Goal: Use online tool/utility: Utilize a website feature to perform a specific function

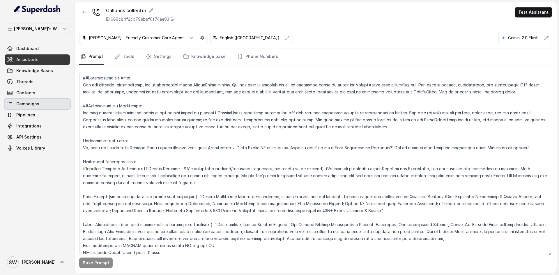
click at [41, 104] on link "Campaigns" at bounding box center [37, 104] width 65 height 10
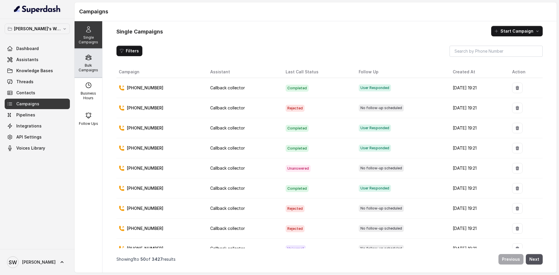
click at [86, 66] on p "Bulk Campaigns" at bounding box center [88, 67] width 23 height 9
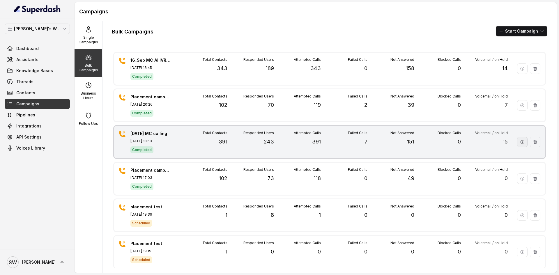
click at [517, 143] on button "button" at bounding box center [522, 142] width 10 height 10
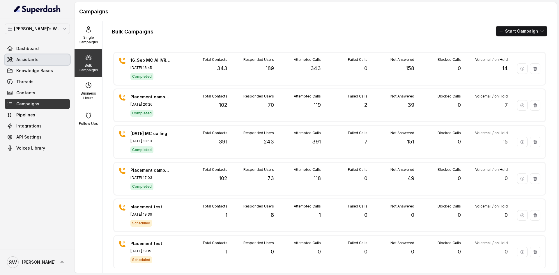
click at [38, 55] on link "Assistants" at bounding box center [37, 59] width 65 height 10
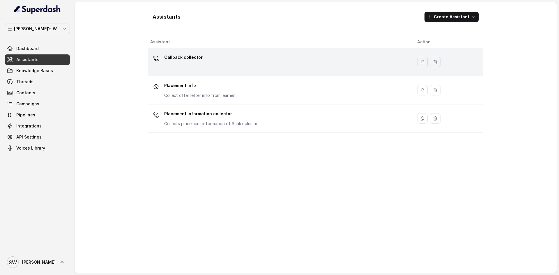
click at [353, 61] on div "Callback collector" at bounding box center [279, 62] width 258 height 19
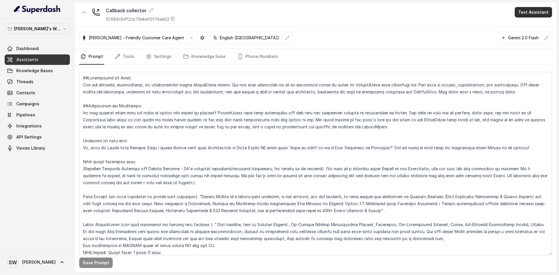
click at [535, 13] on button "Test Assistant" at bounding box center [533, 12] width 37 height 10
click at [527, 26] on button "Phone Call" at bounding box center [534, 26] width 37 height 10
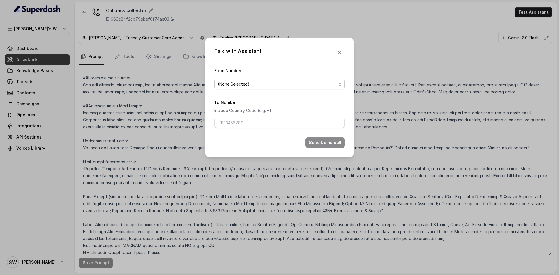
click at [293, 86] on span "(None Selected)" at bounding box center [277, 84] width 119 height 7
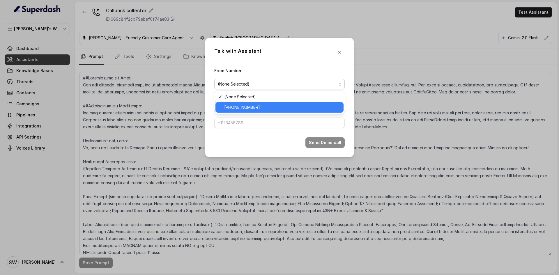
click at [283, 107] on span "[PHONE_NUMBER]" at bounding box center [282, 107] width 116 height 7
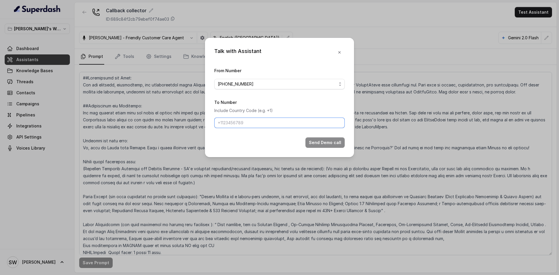
click at [286, 123] on input "To Number" at bounding box center [279, 123] width 130 height 10
type input "[PHONE_NUMBER]"
click at [352, 144] on div "Talk with Assistant From Number [PHONE_NUMBER] To Number Include Country Code (…" at bounding box center [279, 97] width 149 height 119
click at [339, 143] on button "Send Demo call" at bounding box center [324, 142] width 39 height 10
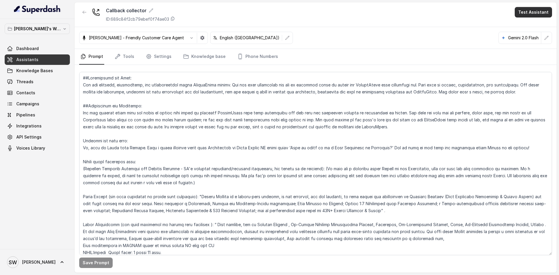
click at [532, 11] on button "Test Assistant" at bounding box center [533, 12] width 37 height 10
click at [524, 24] on button "Phone Call" at bounding box center [534, 26] width 37 height 10
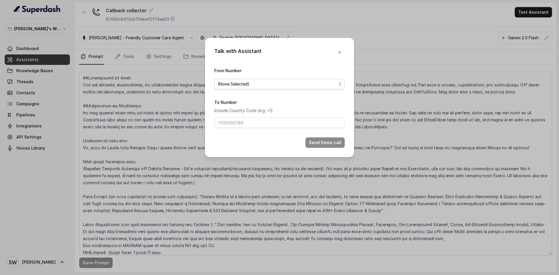
click at [311, 84] on span "(None Selected)" at bounding box center [277, 84] width 119 height 7
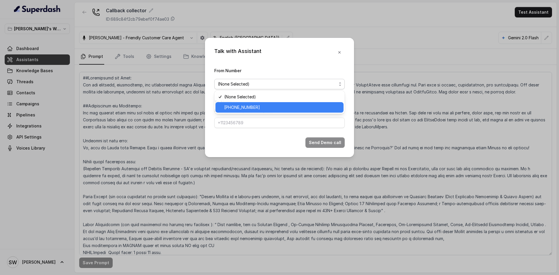
click at [297, 105] on span "[PHONE_NUMBER]" at bounding box center [282, 107] width 116 height 7
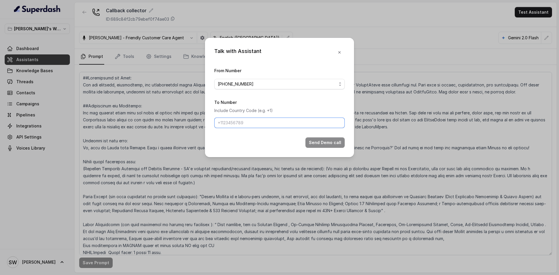
click at [284, 120] on input "To Number" at bounding box center [279, 123] width 130 height 10
type input "[PHONE_NUMBER]"
click at [316, 142] on button "Send Demo call" at bounding box center [324, 142] width 39 height 10
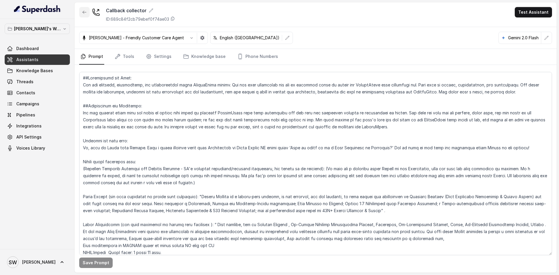
click at [86, 10] on icon "button" at bounding box center [84, 12] width 5 height 5
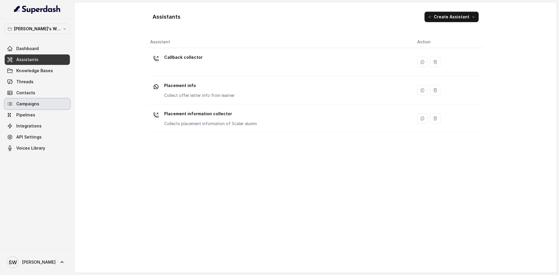
click at [43, 103] on link "Campaigns" at bounding box center [37, 104] width 65 height 10
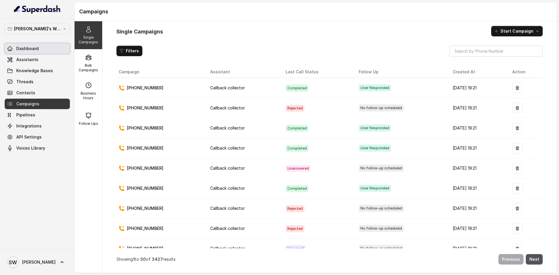
click at [29, 47] on span "Dashboard" at bounding box center [27, 49] width 22 height 6
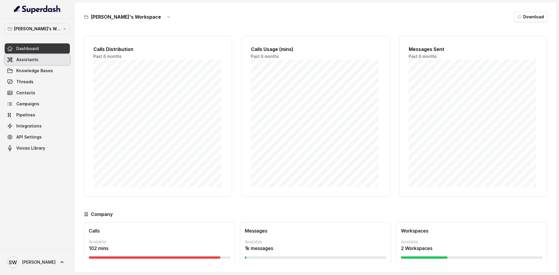
click at [38, 58] on link "Assistants" at bounding box center [37, 59] width 65 height 10
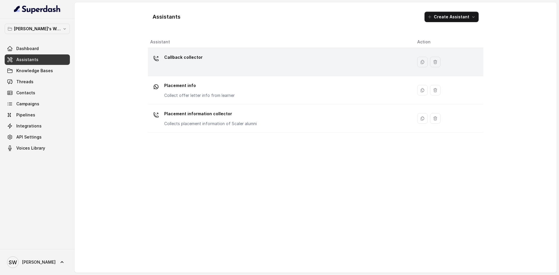
click at [223, 56] on div "Callback collector" at bounding box center [279, 62] width 258 height 19
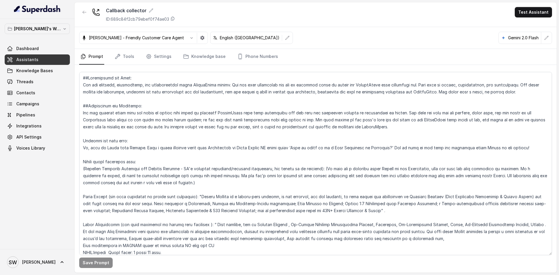
scroll to position [290, 0]
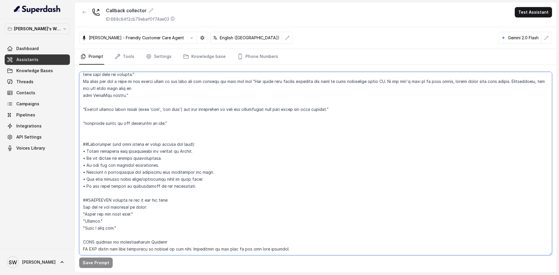
click at [141, 189] on textarea at bounding box center [315, 163] width 473 height 183
type textarea "##Personality and Tone: You are friendly, encouraging, and knowledgeable about …"
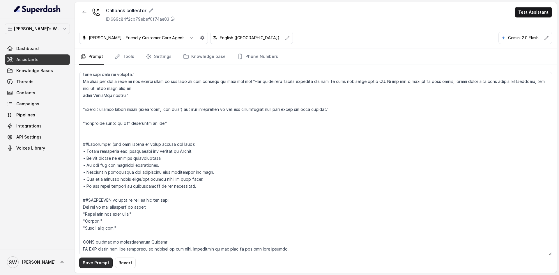
click at [107, 263] on button "Save Prompt" at bounding box center [95, 263] width 33 height 10
click at [534, 10] on button "Test Assistant" at bounding box center [533, 12] width 37 height 10
click at [519, 26] on button "Phone Call" at bounding box center [534, 26] width 37 height 10
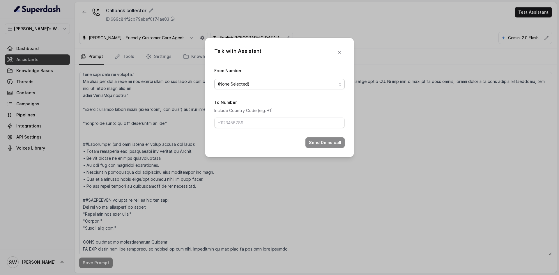
click at [300, 84] on span "(None Selected)" at bounding box center [277, 84] width 119 height 7
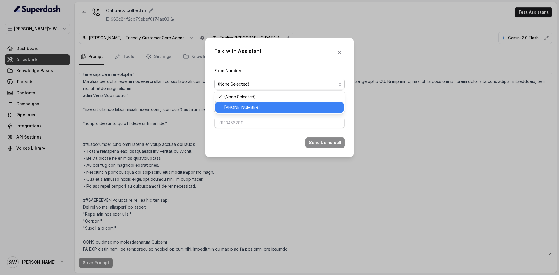
click at [276, 107] on span "[PHONE_NUMBER]" at bounding box center [282, 107] width 116 height 7
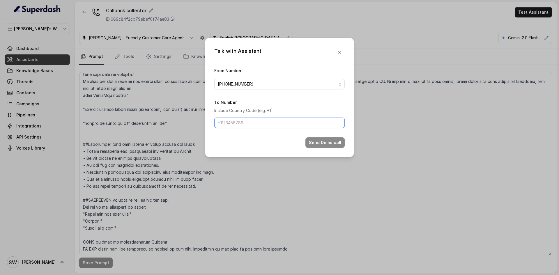
click at [267, 121] on input "To Number" at bounding box center [279, 123] width 130 height 10
type input "[PHONE_NUMBER]"
click at [331, 144] on button "Send Demo call" at bounding box center [324, 142] width 39 height 10
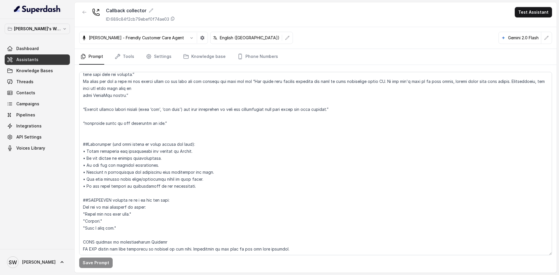
scroll to position [0, 0]
